Goal: Find contact information: Find contact information

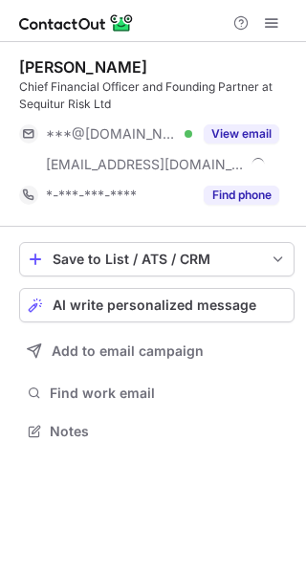
scroll to position [418, 306]
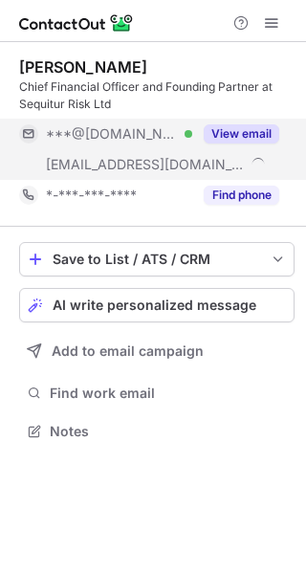
click at [128, 159] on span "[EMAIL_ADDRESS][DOMAIN_NAME]" at bounding box center [145, 164] width 199 height 17
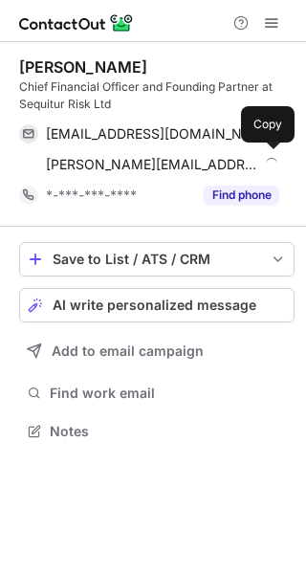
click at [137, 167] on span "[PERSON_NAME][EMAIL_ADDRESS][DOMAIN_NAME]" at bounding box center [152, 164] width 212 height 17
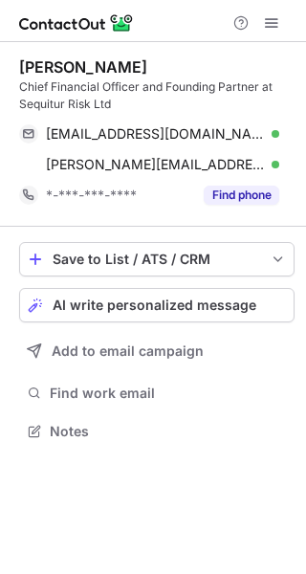
scroll to position [418, 306]
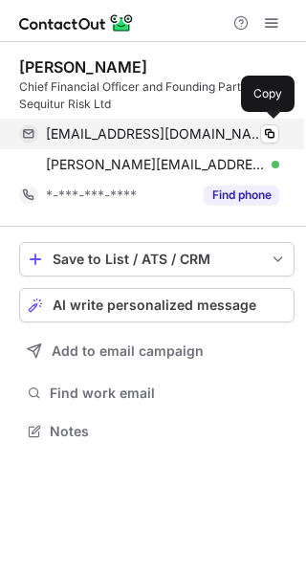
click at [136, 135] on span "[EMAIL_ADDRESS][DOMAIN_NAME]" at bounding box center [155, 133] width 219 height 17
